Goal: Find specific fact: Find specific fact

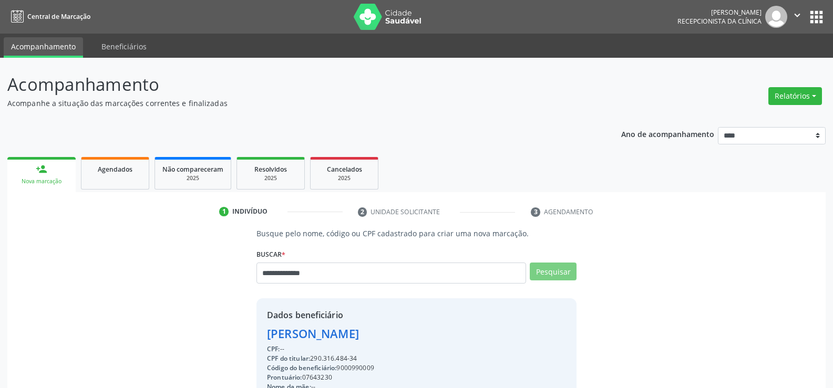
scroll to position [163, 0]
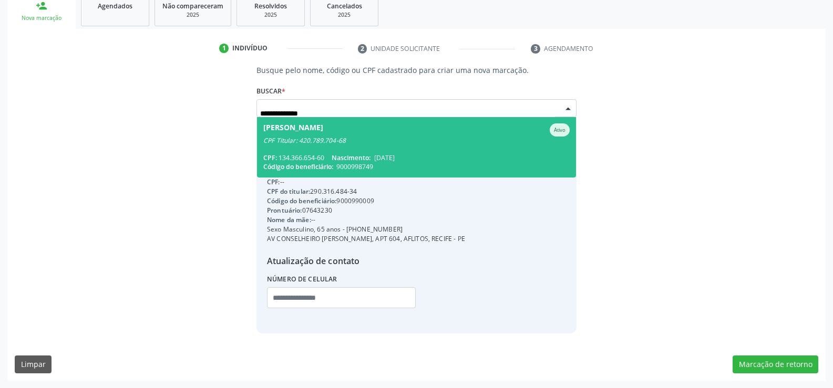
click at [392, 131] on div "[PERSON_NAME] Cavalcante Ativo" at bounding box center [416, 130] width 306 height 13
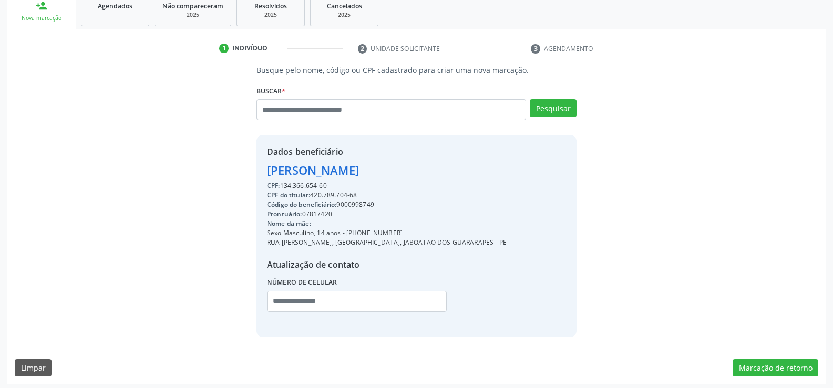
drag, startPoint x: 267, startPoint y: 171, endPoint x: 423, endPoint y: 171, distance: 155.0
click at [423, 171] on div "[PERSON_NAME]" at bounding box center [387, 170] width 240 height 17
copy div "[PERSON_NAME]"
drag, startPoint x: 361, startPoint y: 232, endPoint x: 436, endPoint y: 231, distance: 75.7
click at [436, 231] on div "Sexo Masculino, 14 anos - [PHONE_NUMBER]" at bounding box center [387, 233] width 240 height 9
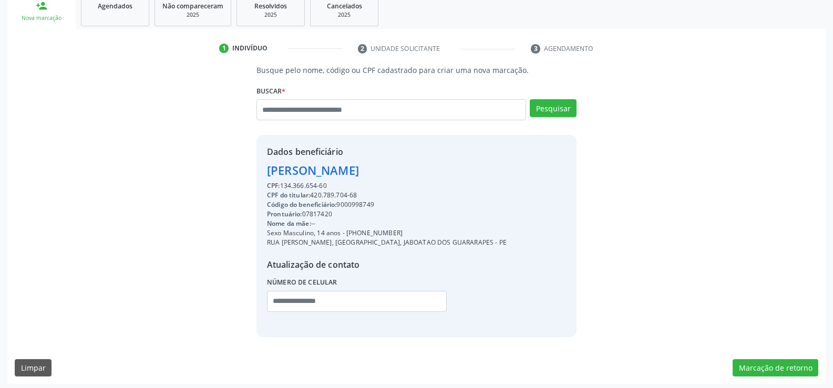
copy div "98361-8679"
click at [304, 109] on input "text" at bounding box center [391, 109] width 270 height 21
paste input "**********"
type input "**********"
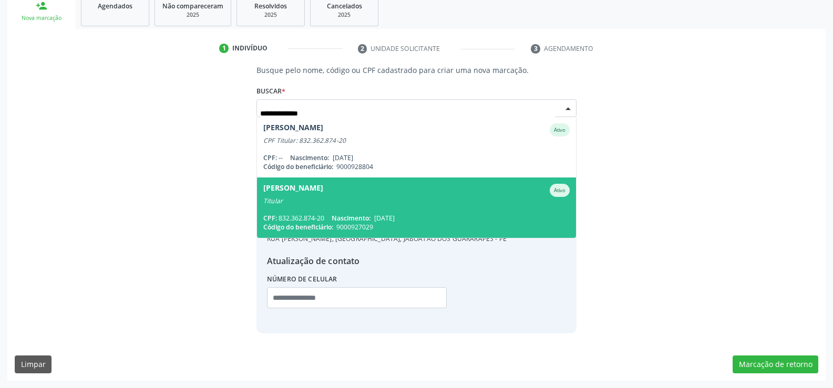
click at [325, 200] on div "Titular" at bounding box center [416, 201] width 306 height 8
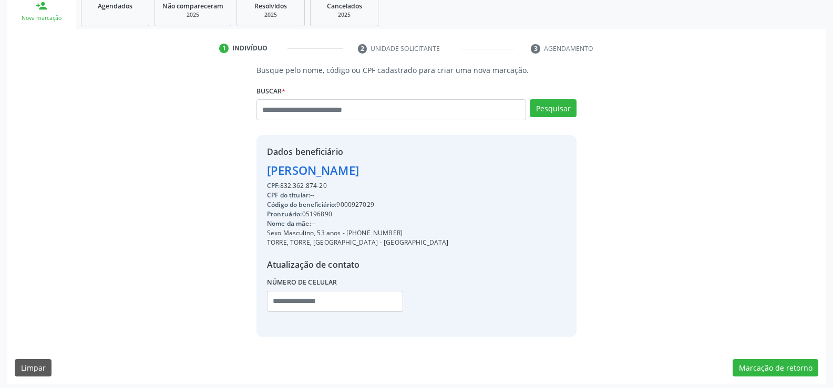
drag, startPoint x: 264, startPoint y: 168, endPoint x: 480, endPoint y: 167, distance: 216.0
click at [480, 167] on div "Dados beneficiário [PERSON_NAME] CPF: 832.362.874-20 CPF do titular: -- Código …" at bounding box center [416, 236] width 320 height 202
copy div "[PERSON_NAME]"
drag, startPoint x: 361, startPoint y: 233, endPoint x: 399, endPoint y: 235, distance: 37.9
click at [399, 235] on div "Sexo Masculino, 53 anos - [PHONE_NUMBER]" at bounding box center [358, 233] width 182 height 9
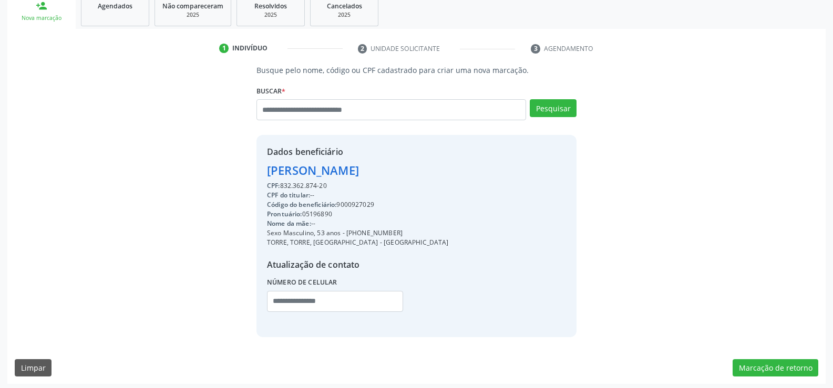
copy div "98312-3245"
